Goal: Information Seeking & Learning: Learn about a topic

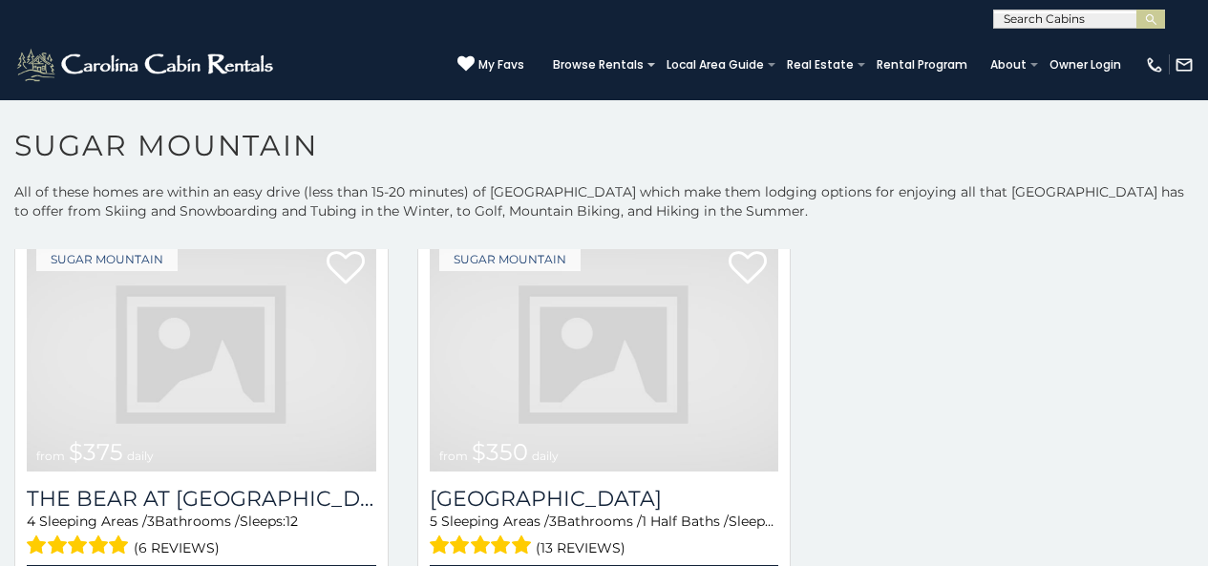
scroll to position [105, 0]
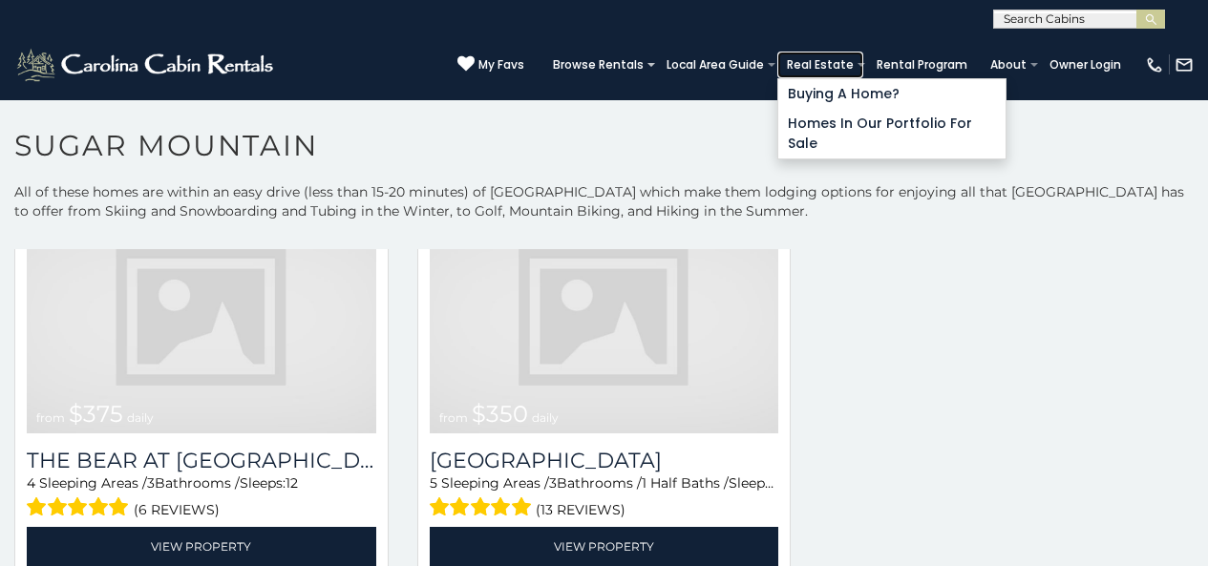
click at [863, 68] on link "Real Estate" at bounding box center [820, 65] width 86 height 27
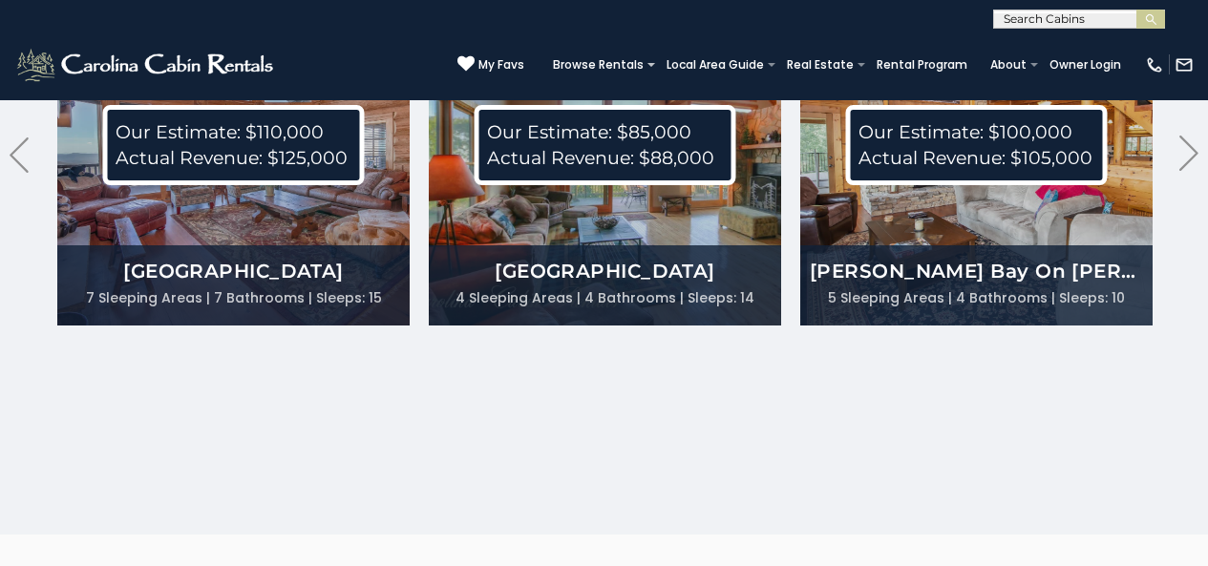
scroll to position [5096, 0]
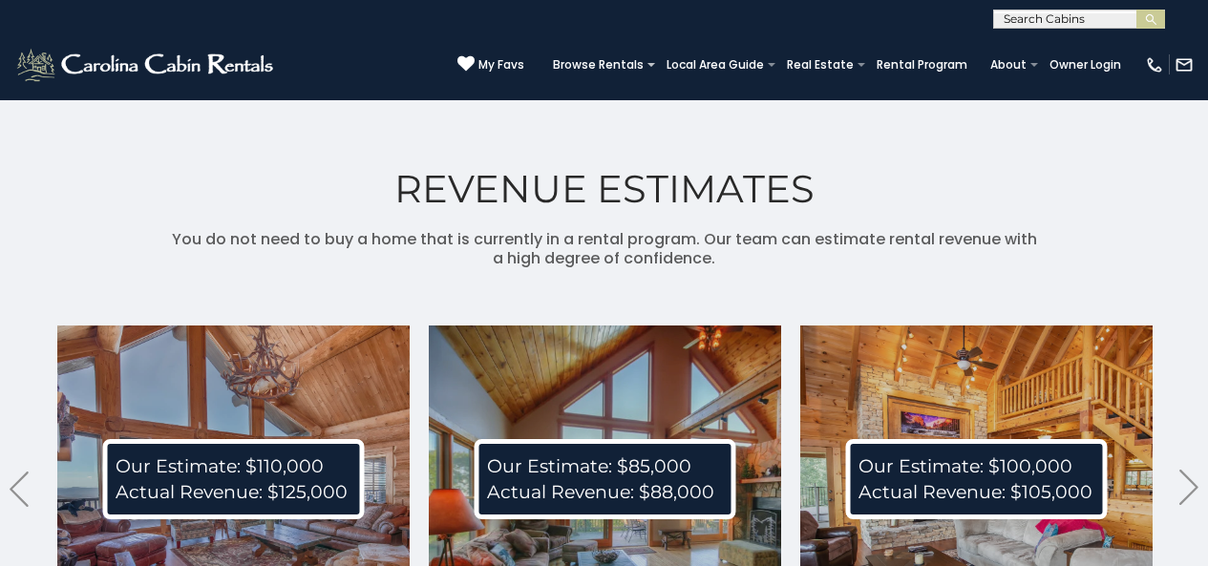
click at [0, 244] on div "REVENUE ESTIMATES You do not need to buy a home that is currently in a rental p…" at bounding box center [604, 465] width 1208 height 808
click at [0, 95] on div "(828) 295-6000 My Favs Browse Rentals Local Area Guide Activities & Attractions…" at bounding box center [604, 65] width 1208 height 72
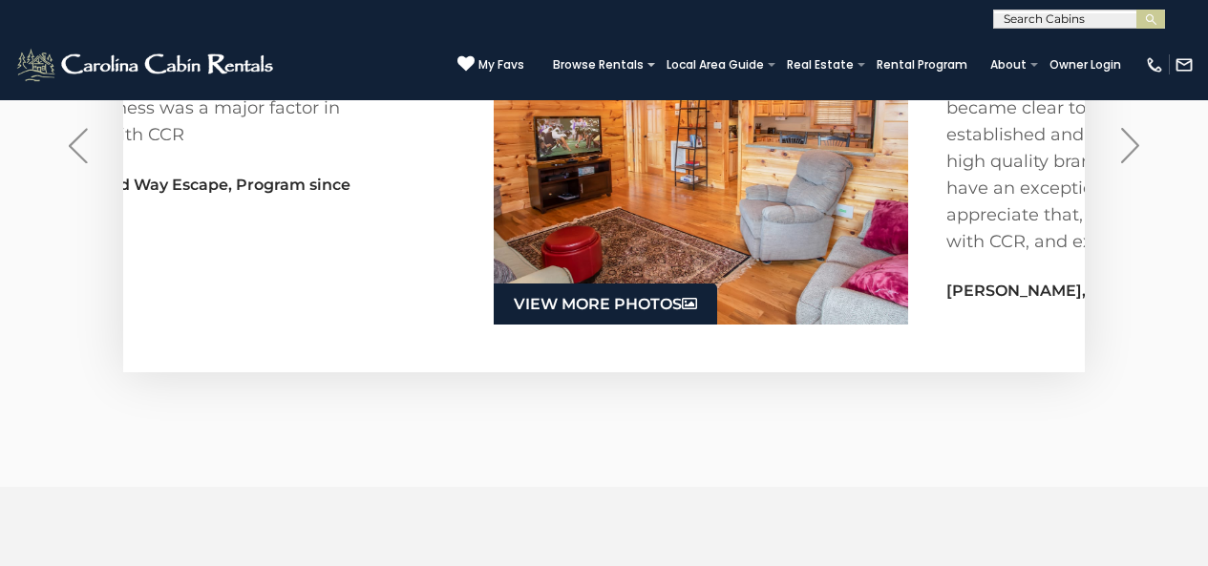
scroll to position [5933, 0]
